Goal: Navigation & Orientation: Understand site structure

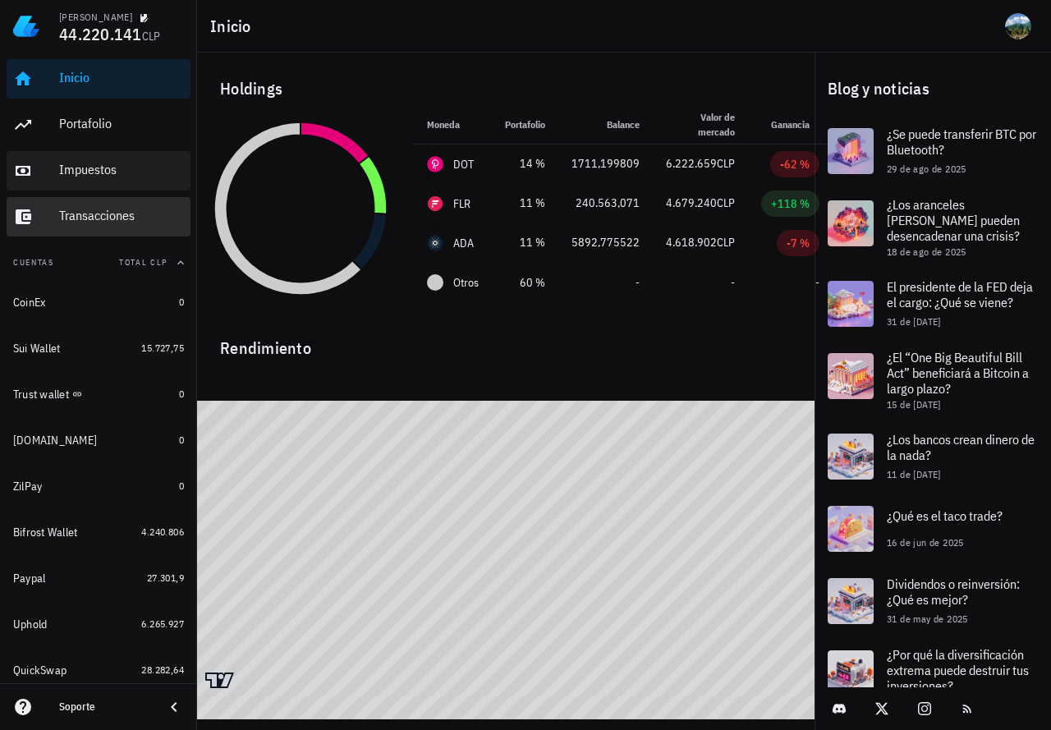
drag, startPoint x: 101, startPoint y: 216, endPoint x: 125, endPoint y: 189, distance: 36.1
click at [101, 216] on div "Transacciones" at bounding box center [121, 216] width 125 height 16
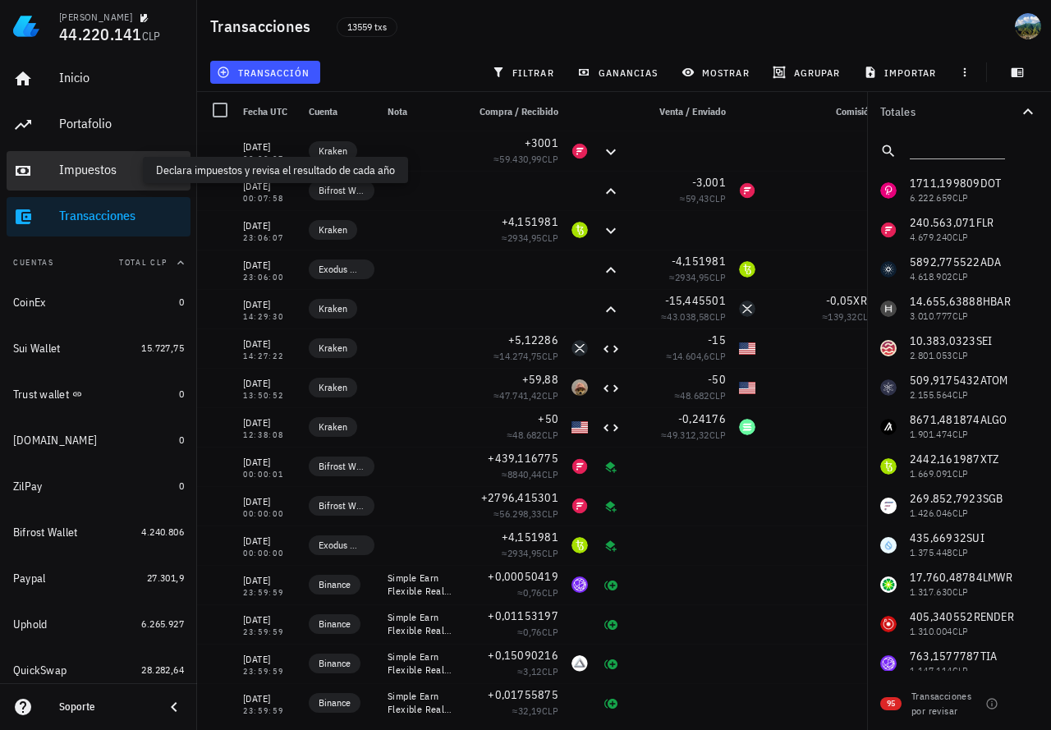
click at [93, 173] on div "Impuestos" at bounding box center [121, 170] width 125 height 16
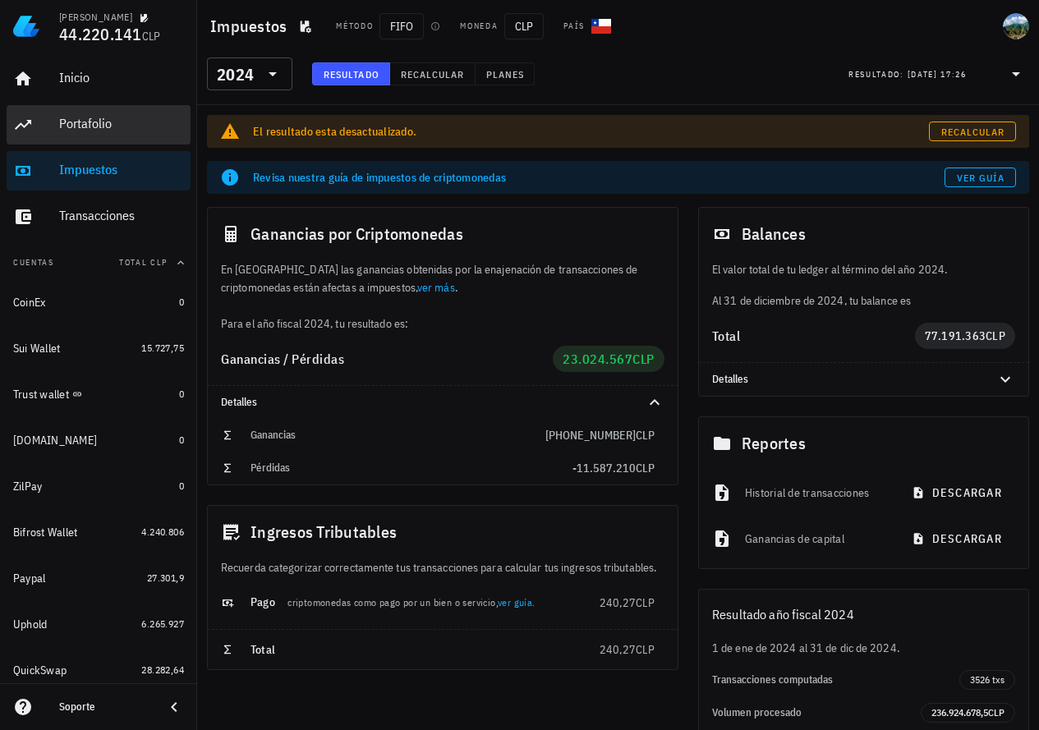
click at [97, 136] on div "Portafolio" at bounding box center [121, 124] width 125 height 37
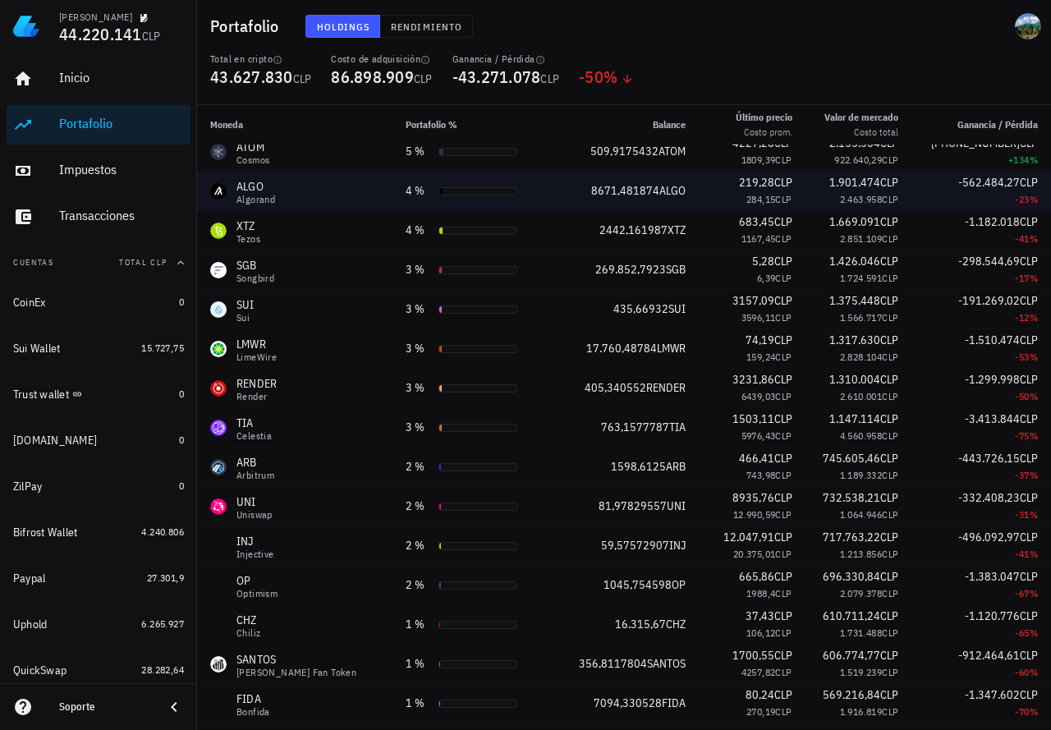
scroll to position [246, 0]
